Goal: Information Seeking & Learning: Learn about a topic

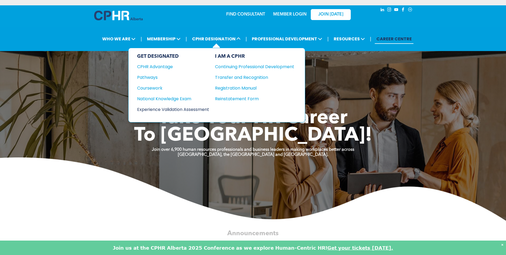
click at [190, 110] on div "Experience Validation Assessment" at bounding box center [169, 109] width 65 height 7
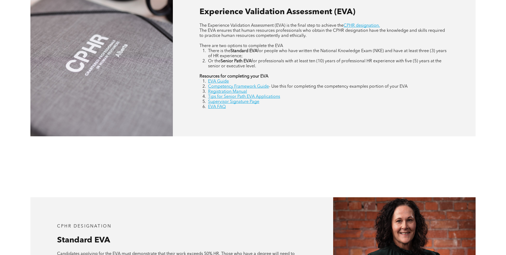
scroll to position [240, 0]
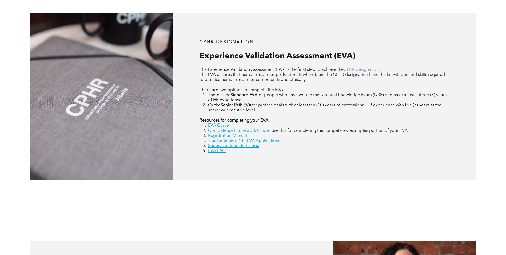
click at [360, 69] on link "CPHR designation." at bounding box center [362, 70] width 36 height 4
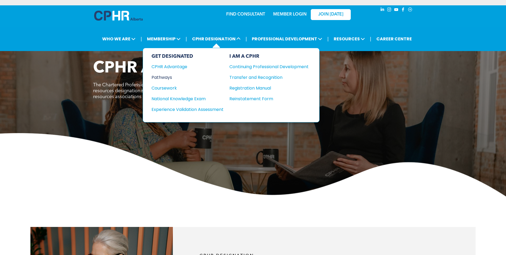
click at [168, 74] on div "Pathways" at bounding box center [184, 77] width 65 height 7
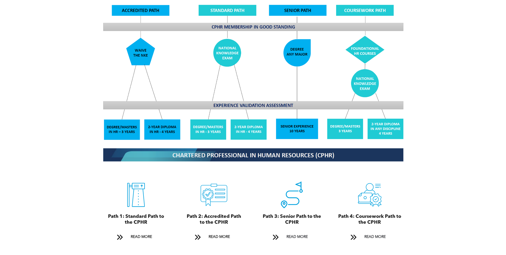
scroll to position [481, 0]
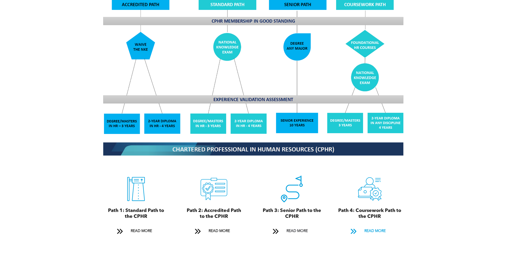
click at [378, 226] on span "READ MORE" at bounding box center [375, 231] width 25 height 10
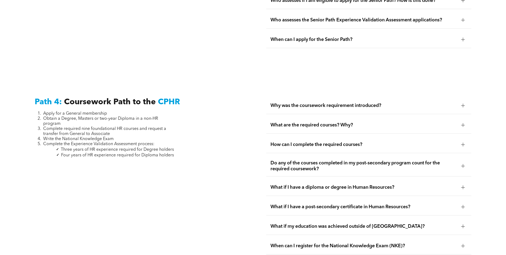
scroll to position [1585, 0]
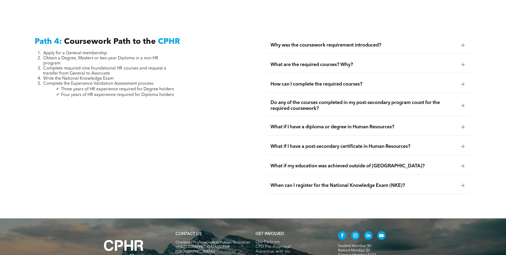
click at [341, 42] on span "Why was the coursework requirement introduced?" at bounding box center [364, 45] width 187 height 6
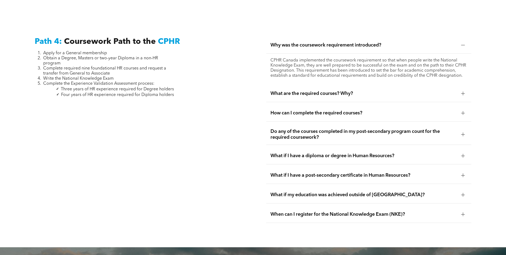
click at [343, 42] on span "Why was the coursework requirement introduced?" at bounding box center [364, 45] width 187 height 6
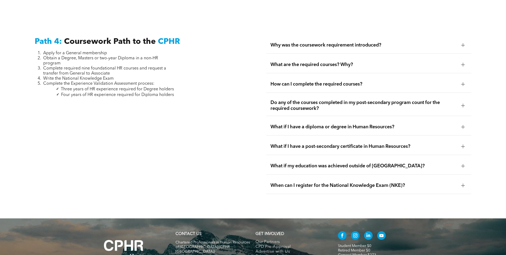
click at [337, 62] on span "What are the required courses? Why?" at bounding box center [364, 65] width 187 height 6
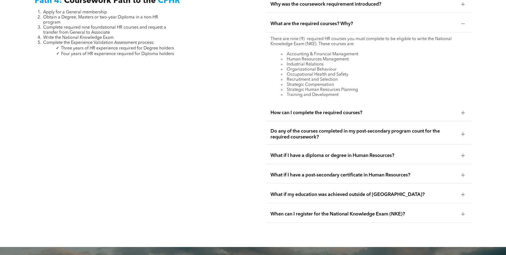
scroll to position [1638, 0]
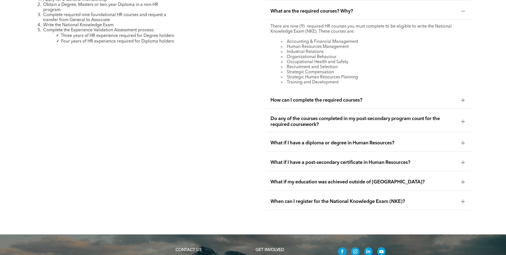
click at [357, 198] on span "When can I register for the National Knowledge Exam (NKE)?" at bounding box center [364, 201] width 187 height 6
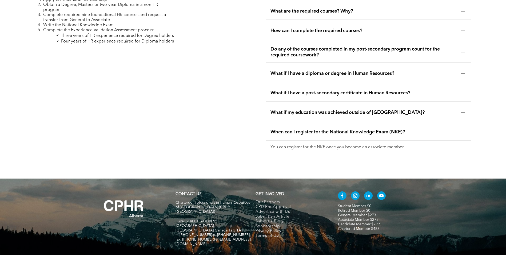
click at [358, 129] on span "When can I register for the National Knowledge Exam (NKE)?" at bounding box center [364, 132] width 187 height 6
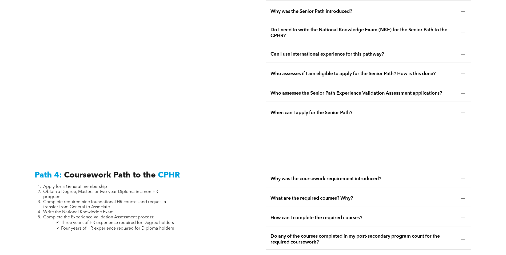
click at [352, 170] on div "Why was the coursework requirement introduced?" at bounding box center [368, 178] width 205 height 17
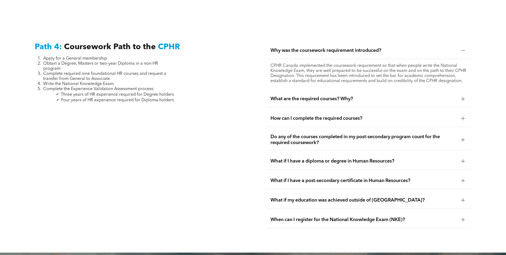
scroll to position [1569, 0]
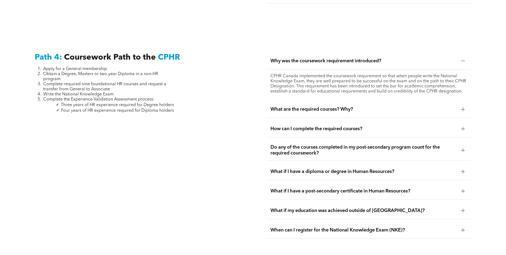
click at [430, 106] on span "What are the required courses? Why?" at bounding box center [364, 109] width 187 height 6
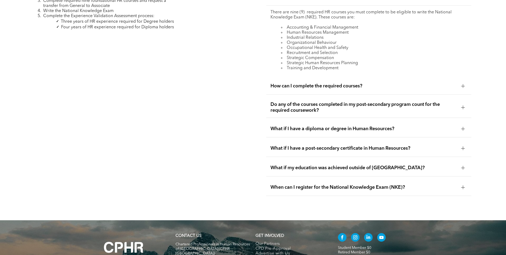
scroll to position [1628, 0]
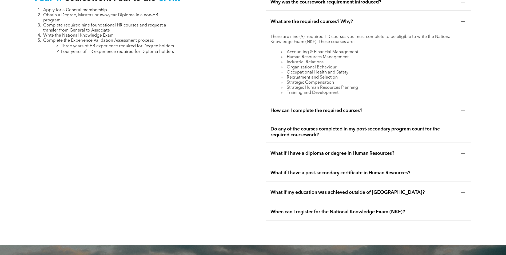
click at [340, 75] on li "Recruitment and Selection" at bounding box center [374, 77] width 186 height 5
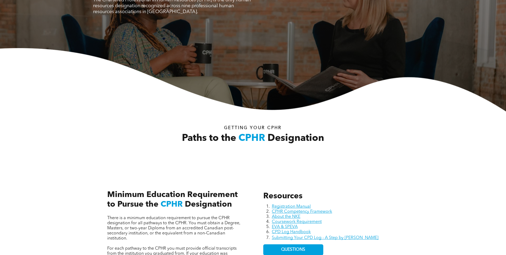
scroll to position [107, 0]
